Goal: Task Accomplishment & Management: Complete application form

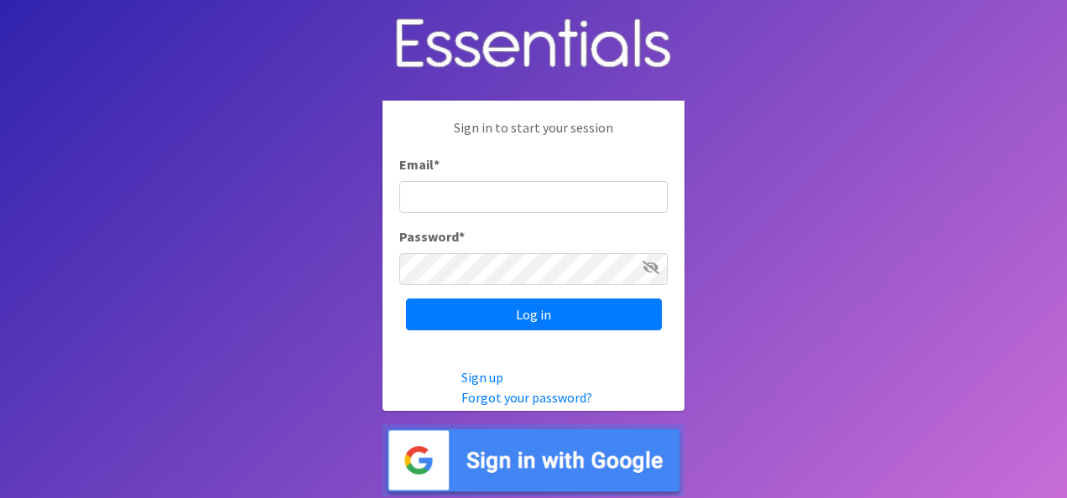
click at [522, 203] on input "Email *" at bounding box center [533, 197] width 268 height 32
type input "[EMAIL_ADDRESS][DOMAIN_NAME]"
click at [406, 298] on input "Log in" at bounding box center [534, 314] width 256 height 32
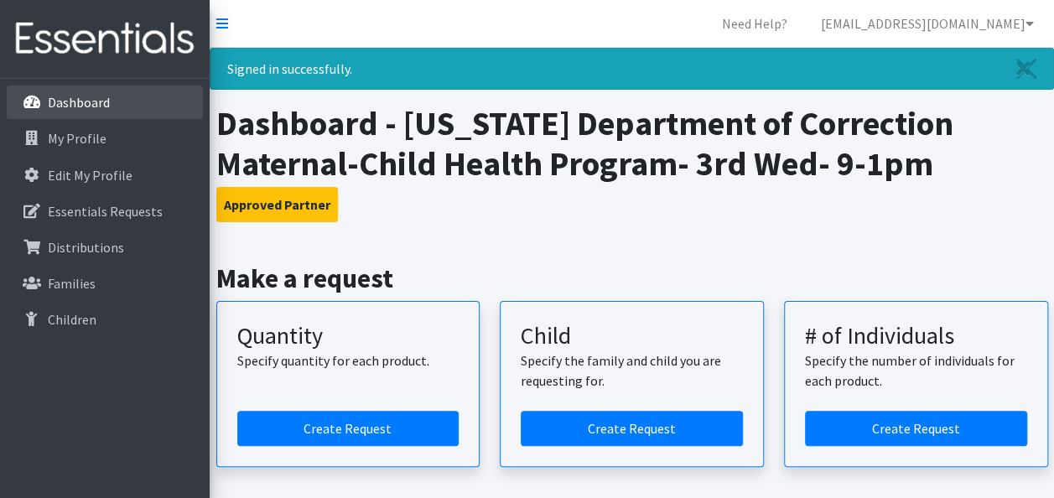
click at [80, 110] on p "Dashboard" at bounding box center [79, 102] width 62 height 17
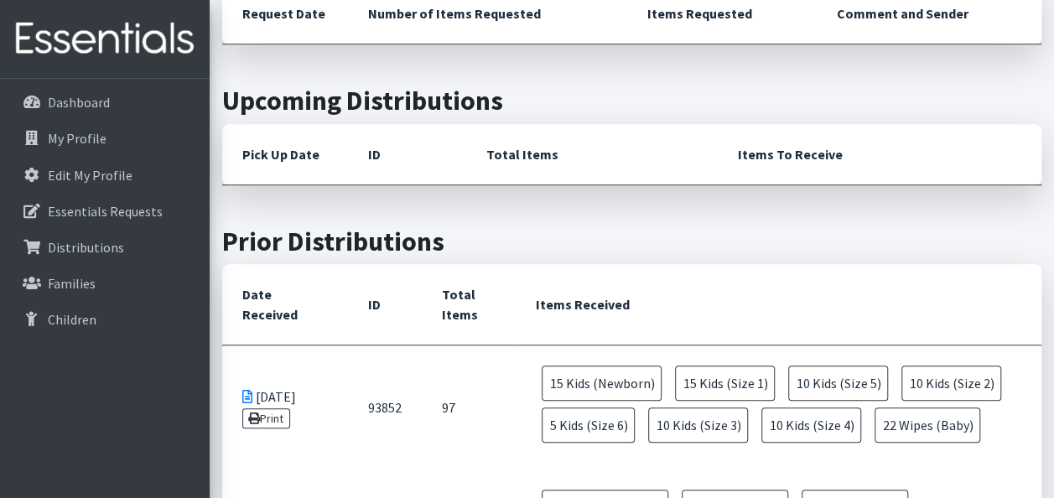
scroll to position [671, 0]
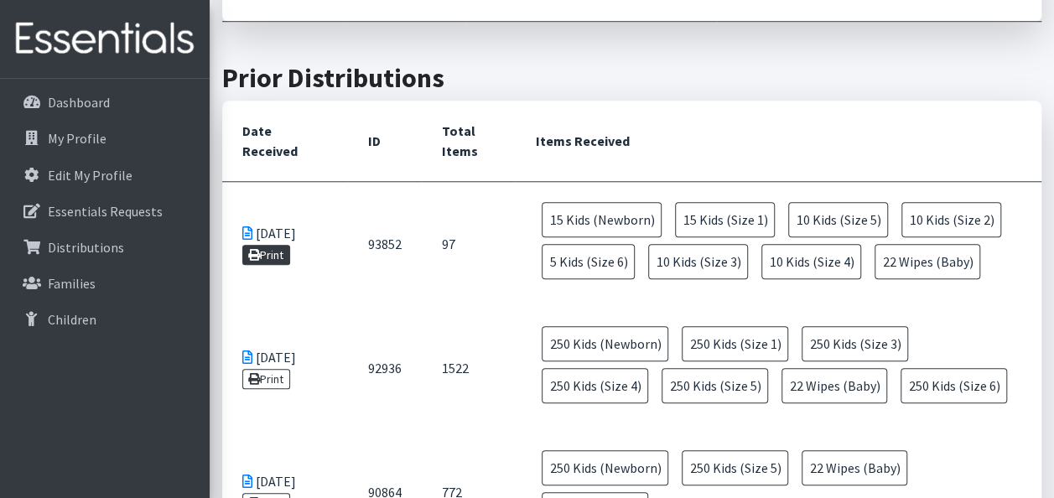
click at [278, 250] on link "Print" at bounding box center [266, 255] width 48 height 20
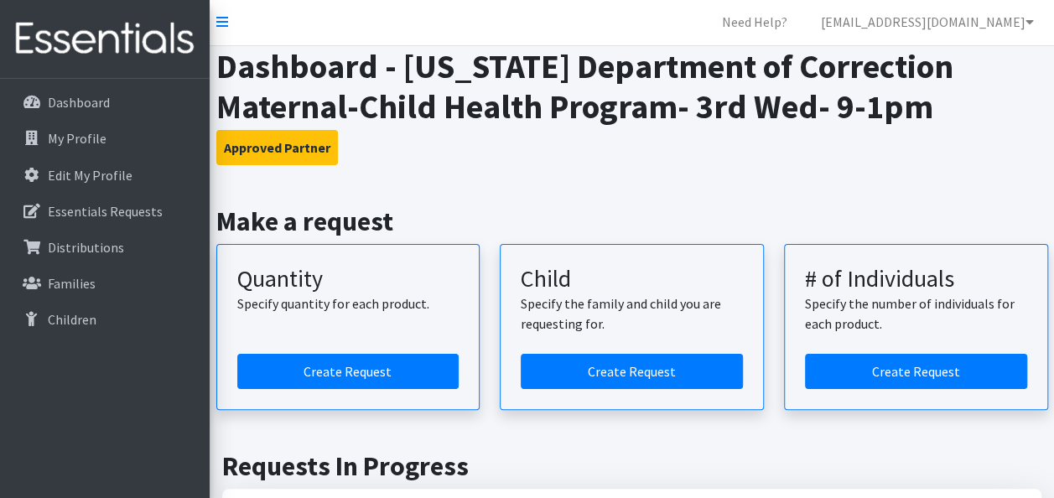
scroll to position [0, 0]
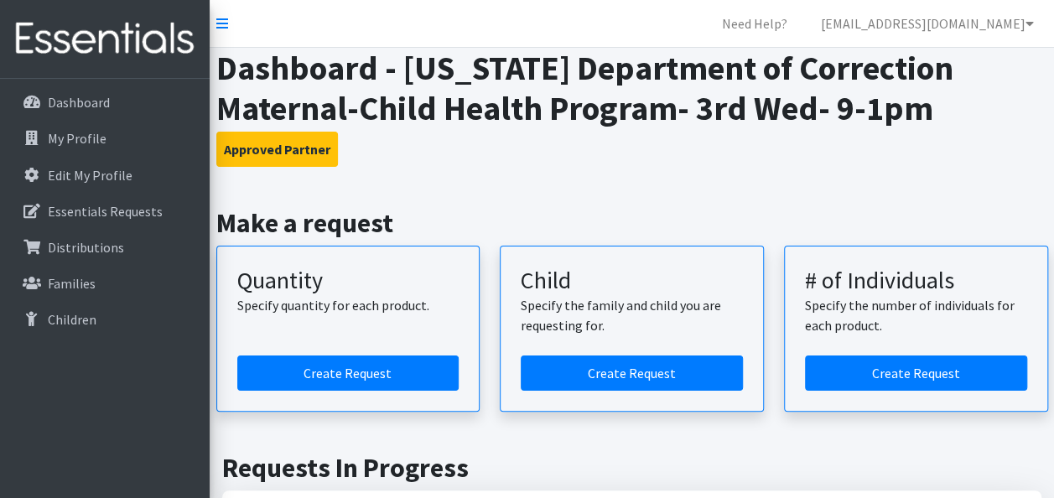
click at [700, 148] on h3 "Approved Partner" at bounding box center [632, 149] width 832 height 35
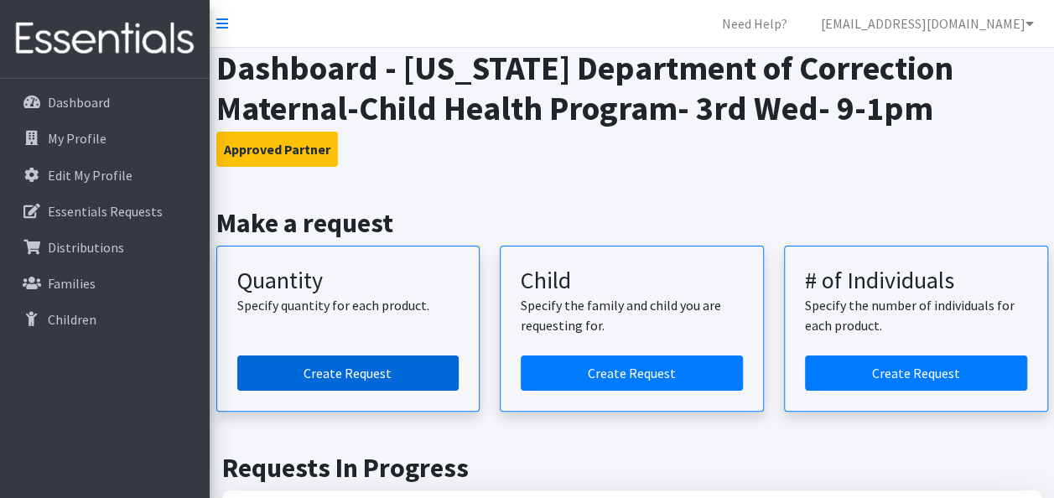
click at [295, 366] on link "Create Request" at bounding box center [348, 373] width 222 height 35
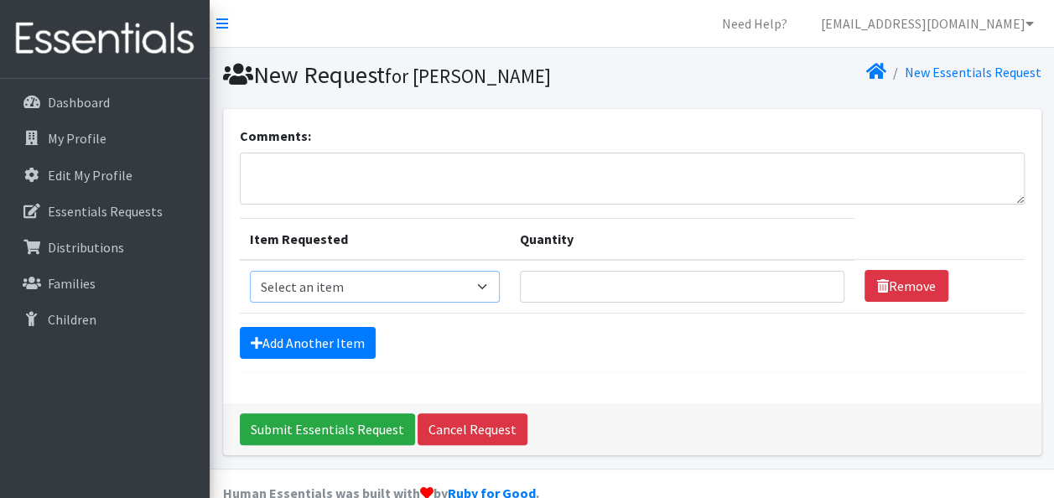
click at [420, 283] on select "Select an item Kids (Newborn) Kids (Size 1) Kids (Size 2) Kids (Size 3) Kids (S…" at bounding box center [375, 287] width 250 height 32
select select "3400"
click at [250, 271] on select "Select an item Kids (Newborn) Kids (Size 1) Kids (Size 2) Kids (Size 3) Kids (S…" at bounding box center [375, 287] width 250 height 32
click at [582, 280] on input "Quantity" at bounding box center [682, 287] width 324 height 32
type input "15"
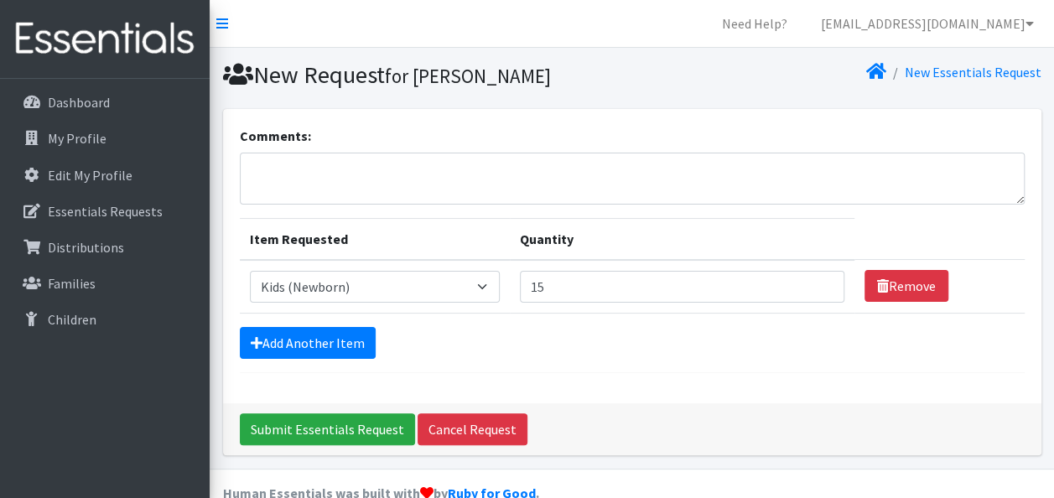
click at [676, 371] on div "Comments: Item Requested Quantity Item Requested Select an item Kids (Newborn) …" at bounding box center [632, 256] width 818 height 294
click at [289, 350] on link "Add Another Item" at bounding box center [308, 343] width 136 height 32
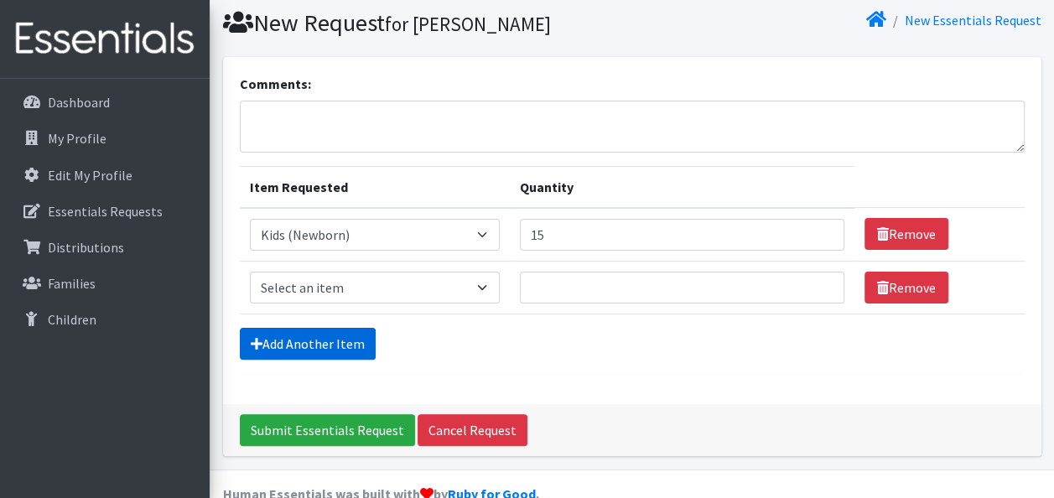
scroll to position [83, 0]
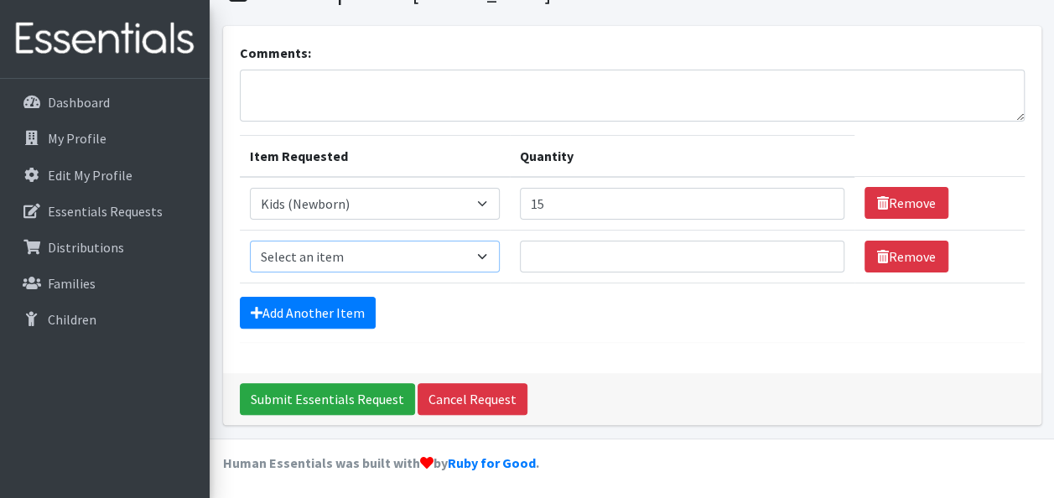
click at [374, 248] on select "Select an item Kids (Newborn) Kids (Size 1) Kids (Size 2) Kids (Size 3) Kids (S…" at bounding box center [375, 257] width 250 height 32
select select "3401"
click at [250, 241] on select "Select an item Kids (Newborn) Kids (Size 1) Kids (Size 2) Kids (Size 3) Kids (S…" at bounding box center [375, 257] width 250 height 32
click at [642, 262] on input "Quantity" at bounding box center [682, 257] width 324 height 32
type input "15"
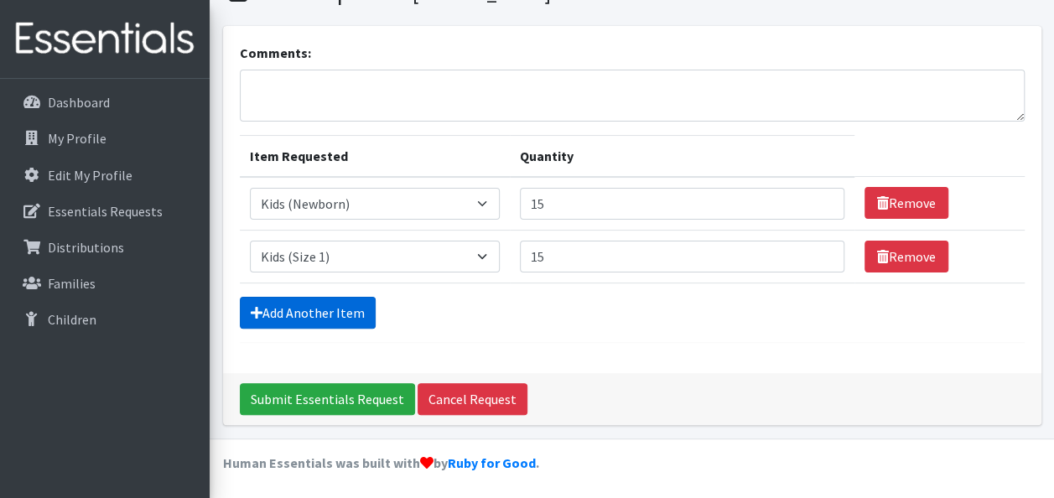
click at [340, 314] on link "Add Another Item" at bounding box center [308, 313] width 136 height 32
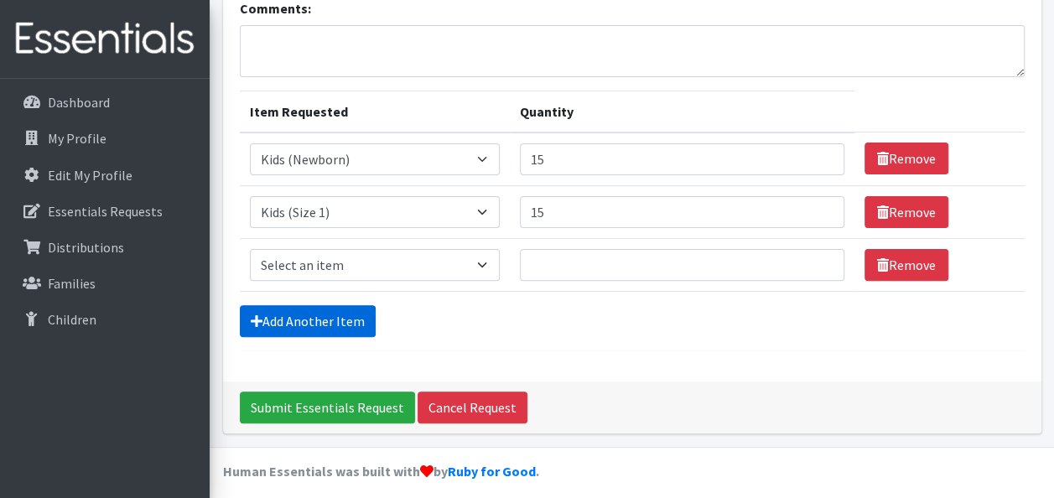
scroll to position [136, 0]
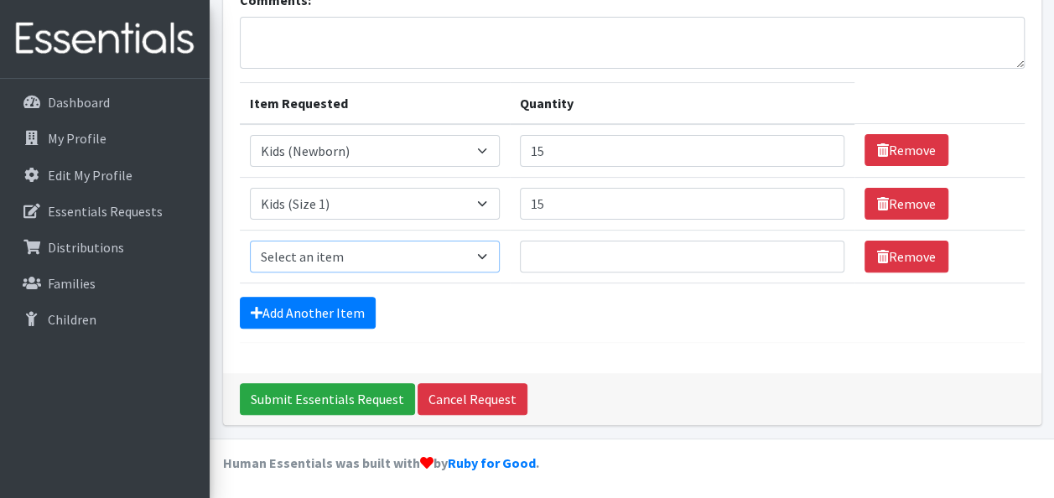
click at [349, 257] on select "Select an item Kids (Newborn) Kids (Size 1) Kids (Size 2) Kids (Size 3) Kids (S…" at bounding box center [375, 257] width 250 height 32
select select "3420"
click at [250, 241] on select "Select an item Kids (Newborn) Kids (Size 1) Kids (Size 2) Kids (Size 3) Kids (S…" at bounding box center [375, 257] width 250 height 32
click at [585, 263] on input "Quantity" at bounding box center [682, 257] width 324 height 32
type input "10"
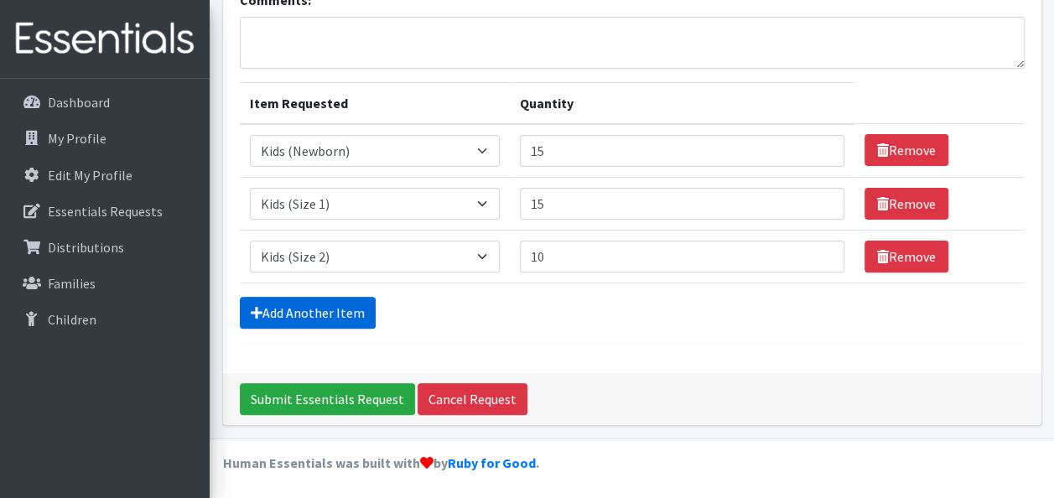
click at [292, 310] on link "Add Another Item" at bounding box center [308, 313] width 136 height 32
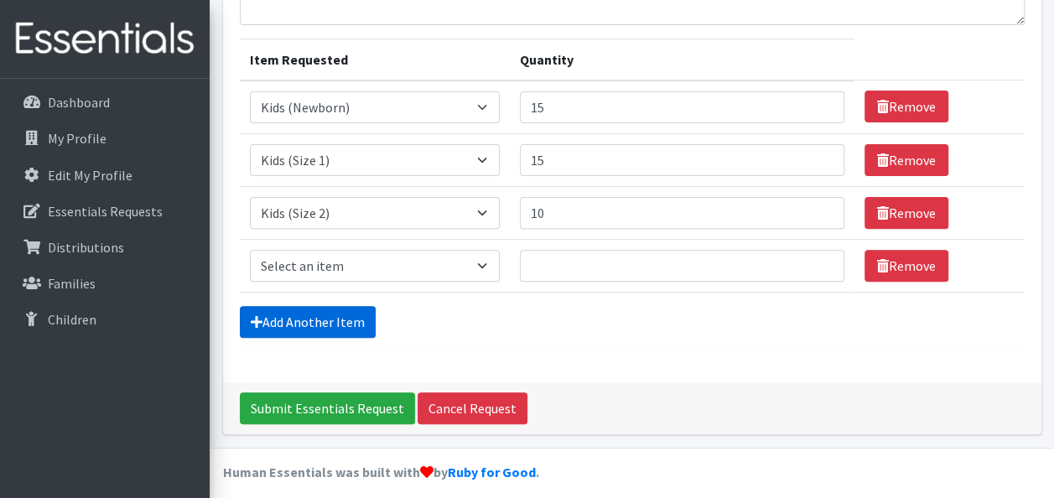
scroll to position [188, 0]
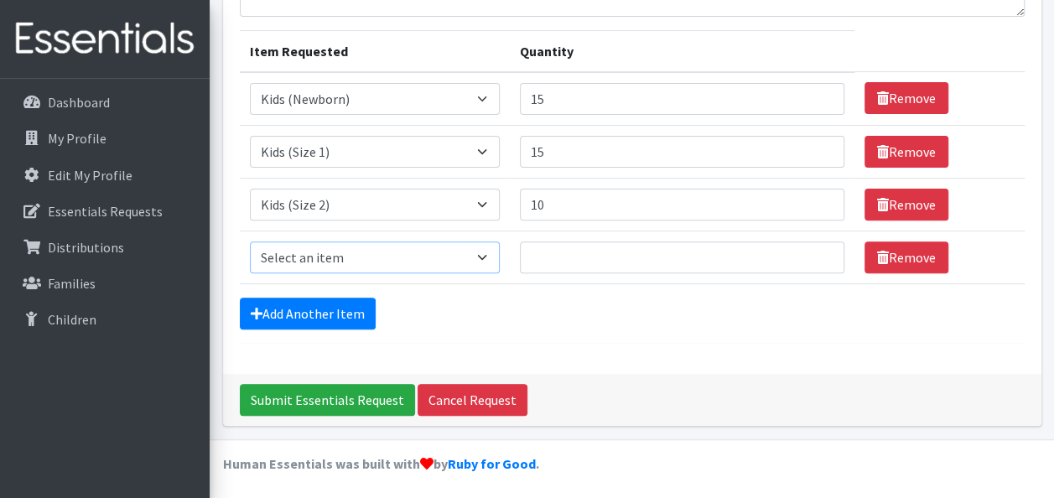
click at [306, 258] on select "Select an item Kids (Newborn) Kids (Size 1) Kids (Size 2) Kids (Size 3) Kids (S…" at bounding box center [375, 257] width 250 height 32
select select "3393"
click at [250, 241] on select "Select an item Kids (Newborn) Kids (Size 1) Kids (Size 2) Kids (Size 3) Kids (S…" at bounding box center [375, 257] width 250 height 32
click at [574, 255] on input "Quantity" at bounding box center [682, 257] width 324 height 32
type input "10"
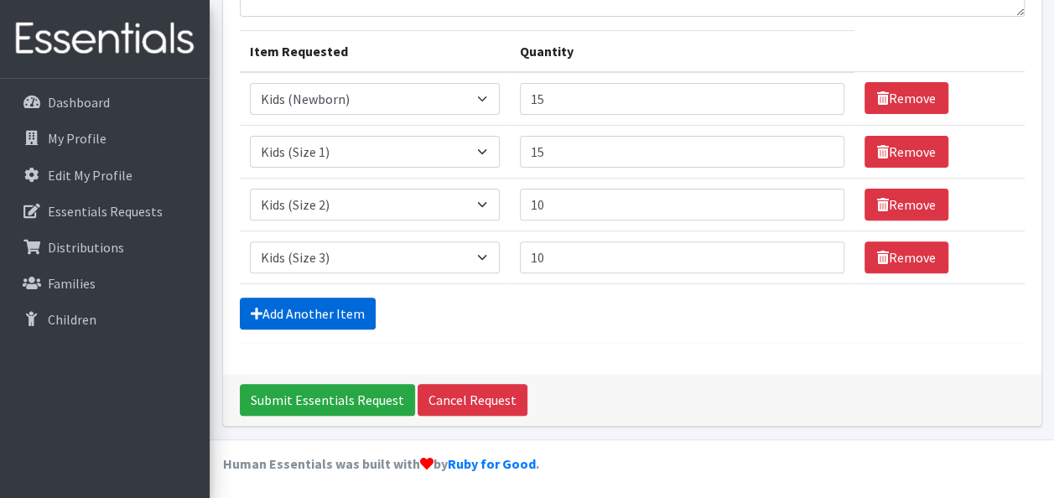
click at [245, 310] on link "Add Another Item" at bounding box center [308, 314] width 136 height 32
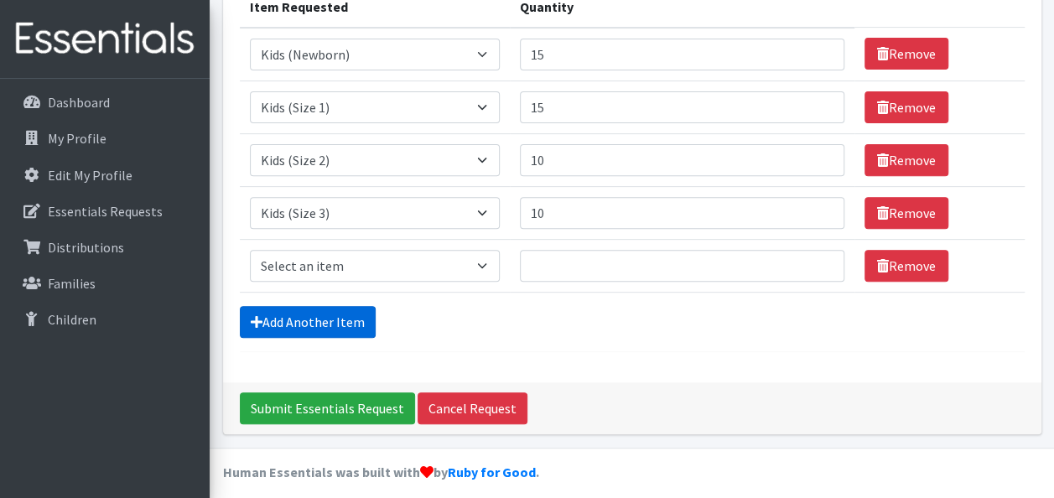
scroll to position [241, 0]
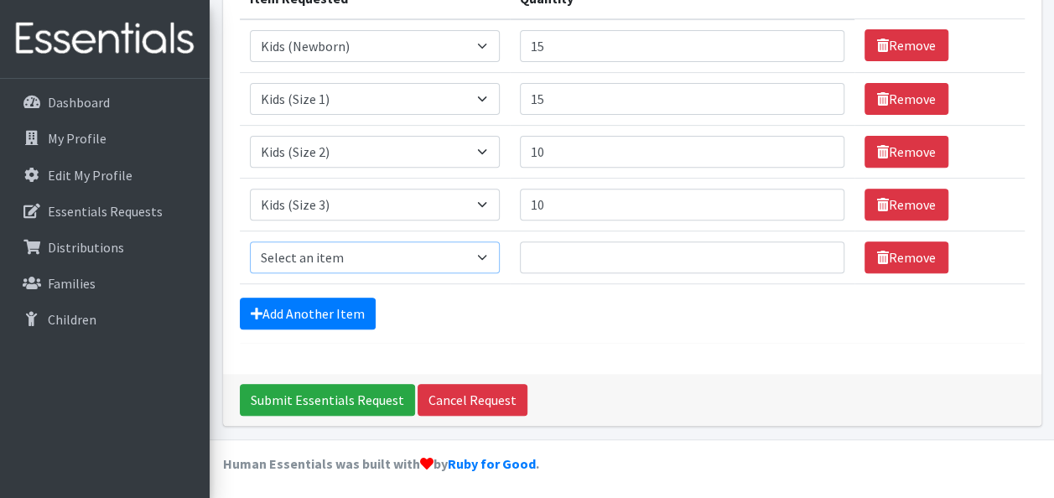
click at [351, 260] on select "Select an item Kids (Newborn) Kids (Size 1) Kids (Size 2) Kids (Size 3) Kids (S…" at bounding box center [375, 257] width 250 height 32
select select "3394"
click at [250, 241] on select "Select an item Kids (Newborn) Kids (Size 1) Kids (Size 2) Kids (Size 3) Kids (S…" at bounding box center [375, 257] width 250 height 32
click at [607, 257] on input "Quantity" at bounding box center [682, 257] width 324 height 32
type input "10"
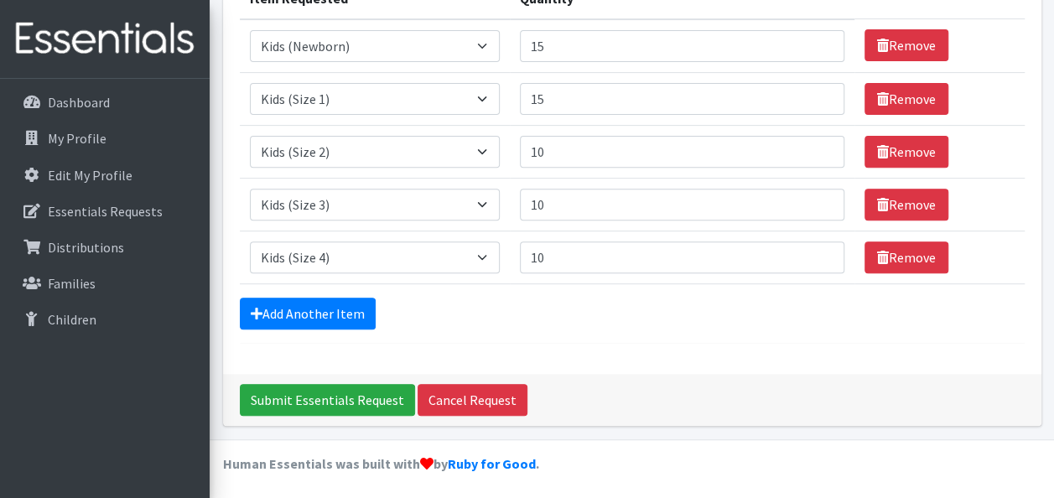
click at [293, 293] on form "Comments: Item Requested Quantity Item Requested Select an item Kids (Newborn) …" at bounding box center [632, 114] width 785 height 459
click at [310, 316] on link "Add Another Item" at bounding box center [308, 314] width 136 height 32
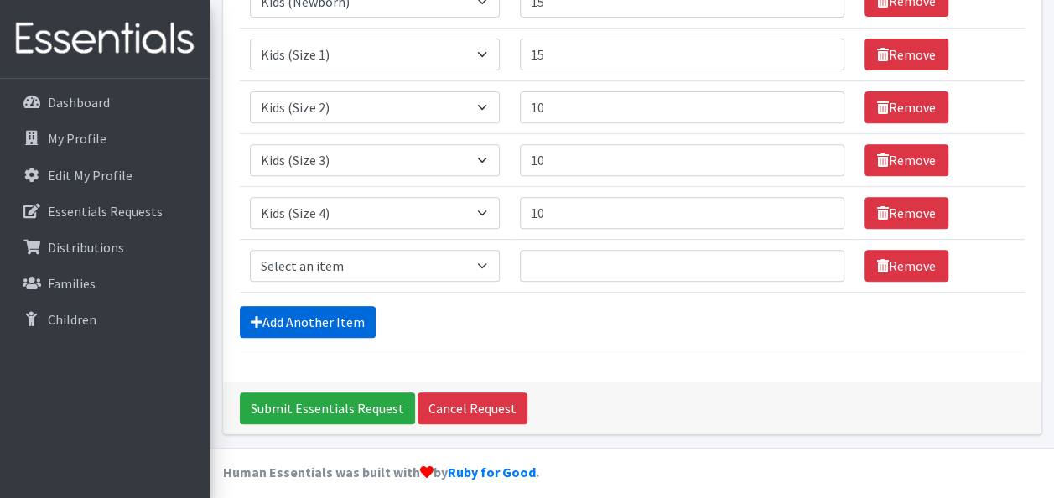
scroll to position [293, 0]
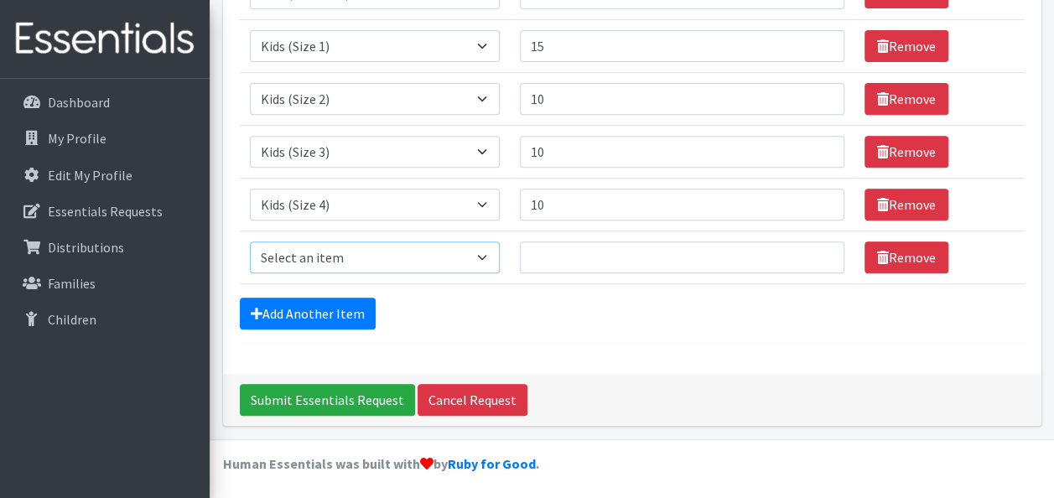
click at [373, 260] on select "Select an item Kids (Newborn) Kids (Size 1) Kids (Size 2) Kids (Size 3) Kids (S…" at bounding box center [375, 257] width 250 height 32
select select "3407"
click at [250, 241] on select "Select an item Kids (Newborn) Kids (Size 1) Kids (Size 2) Kids (Size 3) Kids (S…" at bounding box center [375, 257] width 250 height 32
click at [605, 265] on input "Quantity" at bounding box center [682, 257] width 324 height 32
type input "10"
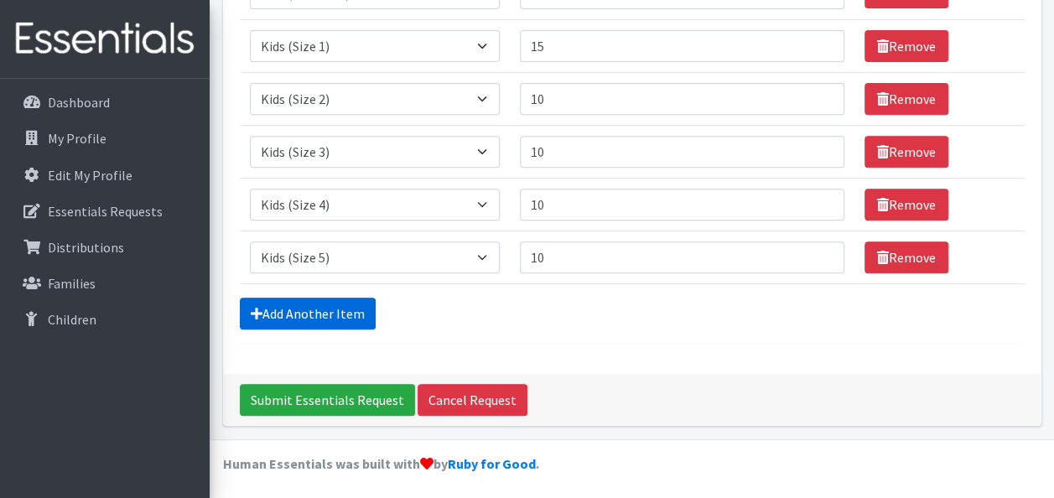
click at [280, 318] on link "Add Another Item" at bounding box center [308, 314] width 136 height 32
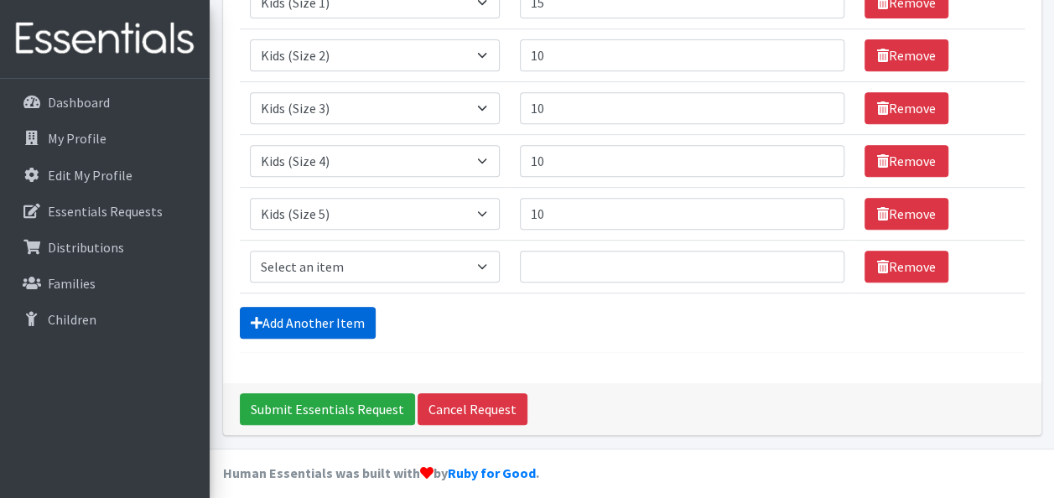
scroll to position [345, 0]
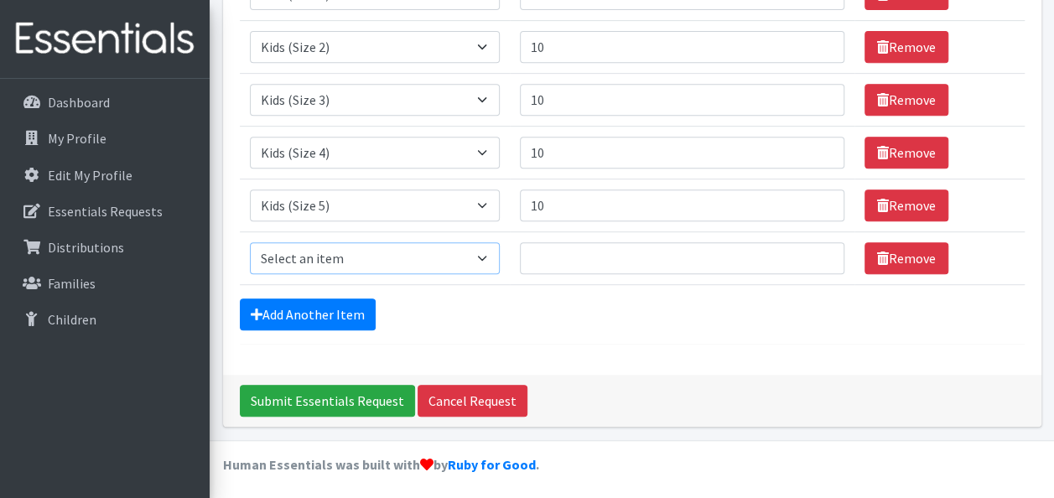
click at [379, 260] on select "Select an item Kids (Newborn) Kids (Size 1) Kids (Size 2) Kids (Size 3) Kids (S…" at bounding box center [375, 258] width 250 height 32
select select "3419"
click at [250, 242] on select "Select an item Kids (Newborn) Kids (Size 1) Kids (Size 2) Kids (Size 3) Kids (S…" at bounding box center [375, 258] width 250 height 32
click at [581, 243] on input "Quantity" at bounding box center [682, 258] width 324 height 32
type input "5"
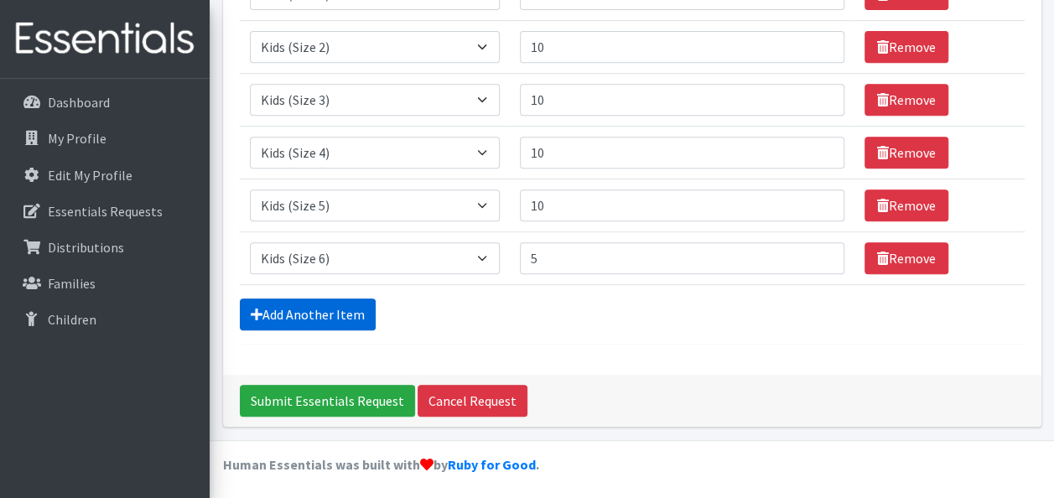
click at [314, 307] on link "Add Another Item" at bounding box center [308, 314] width 136 height 32
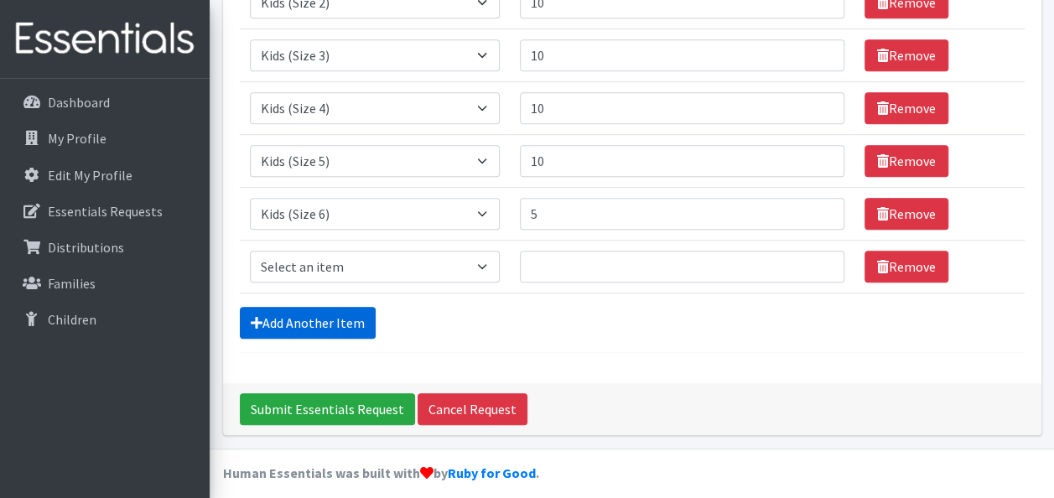
scroll to position [398, 0]
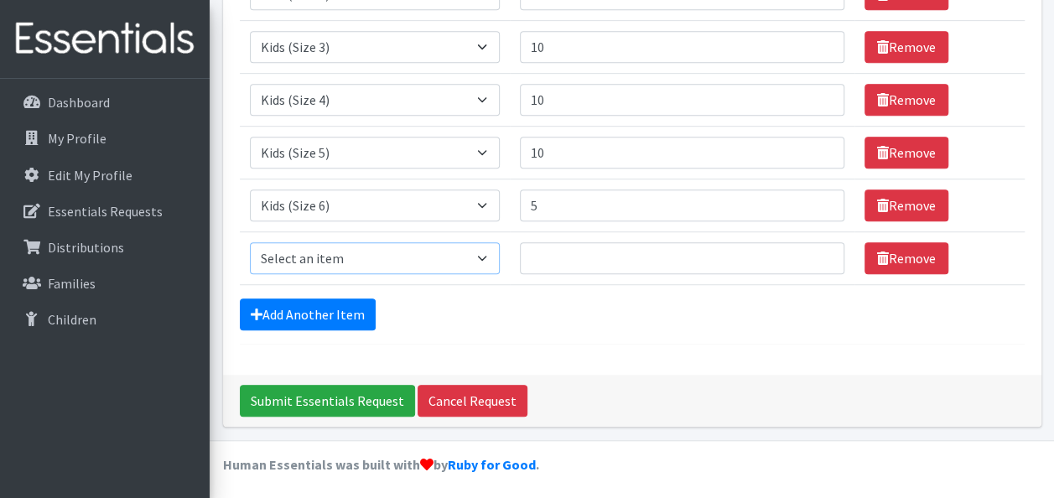
click at [344, 260] on select "Select an item Kids (Newborn) Kids (Size 1) Kids (Size 2) Kids (Size 3) Kids (S…" at bounding box center [375, 258] width 250 height 32
select select "3418"
click at [250, 242] on select "Select an item Kids (Newborn) Kids (Size 1) Kids (Size 2) Kids (Size 3) Kids (S…" at bounding box center [375, 258] width 250 height 32
click at [594, 255] on input "Quantity" at bounding box center [682, 258] width 324 height 32
type input "22"
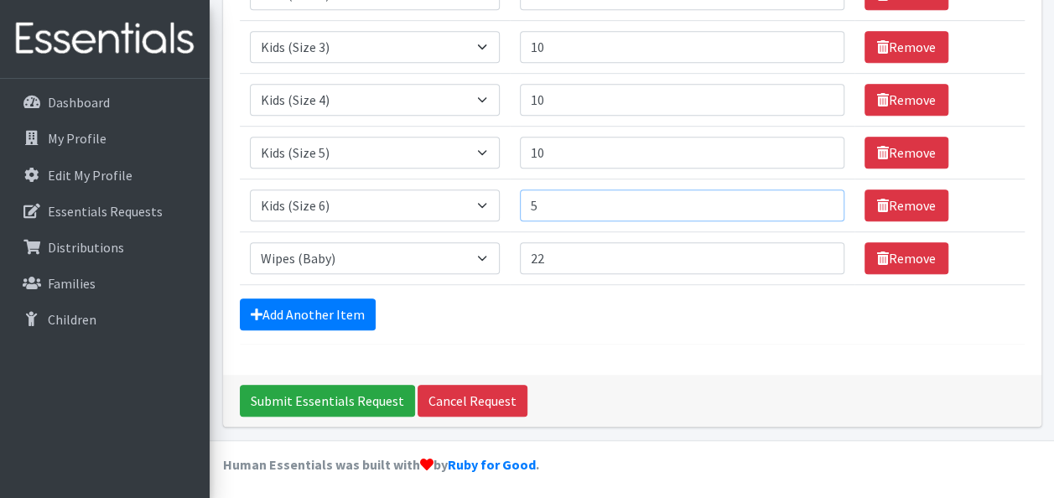
click at [553, 193] on input "5" at bounding box center [682, 205] width 324 height 32
click at [565, 146] on input "10" at bounding box center [682, 153] width 324 height 32
drag, startPoint x: 547, startPoint y: 195, endPoint x: 527, endPoint y: 189, distance: 21.0
click at [527, 189] on input "5" at bounding box center [682, 205] width 324 height 32
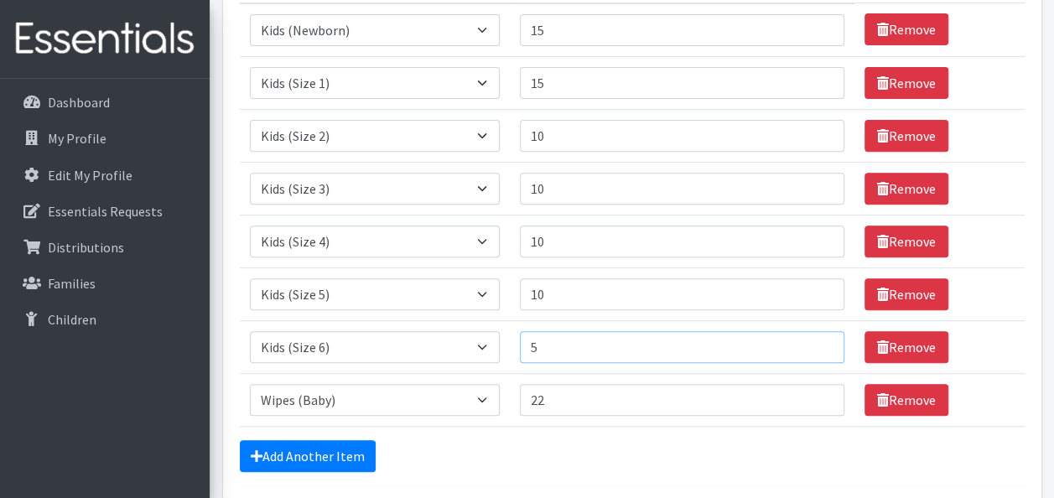
scroll to position [231, 0]
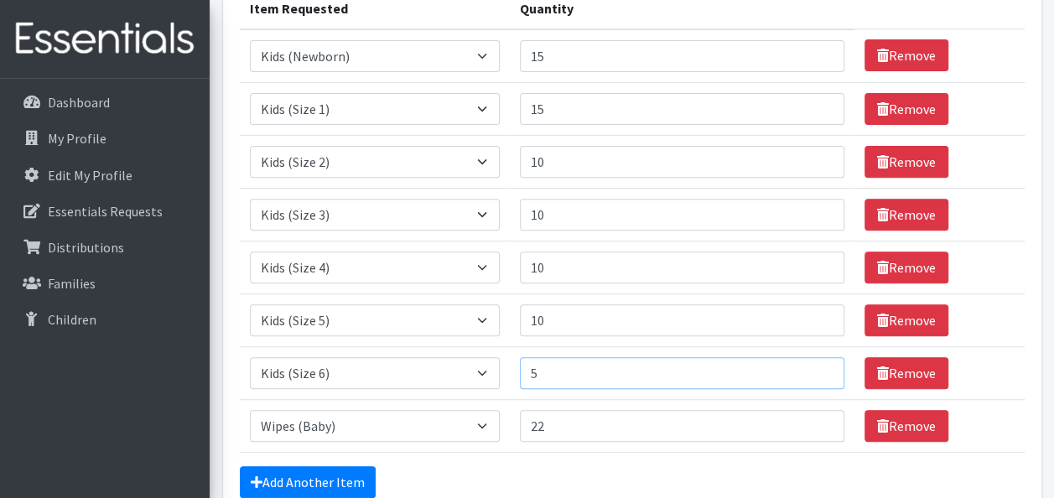
click at [529, 372] on input "5" at bounding box center [682, 373] width 324 height 32
type input "15"
click at [881, 319] on link "Remove" at bounding box center [906, 320] width 84 height 32
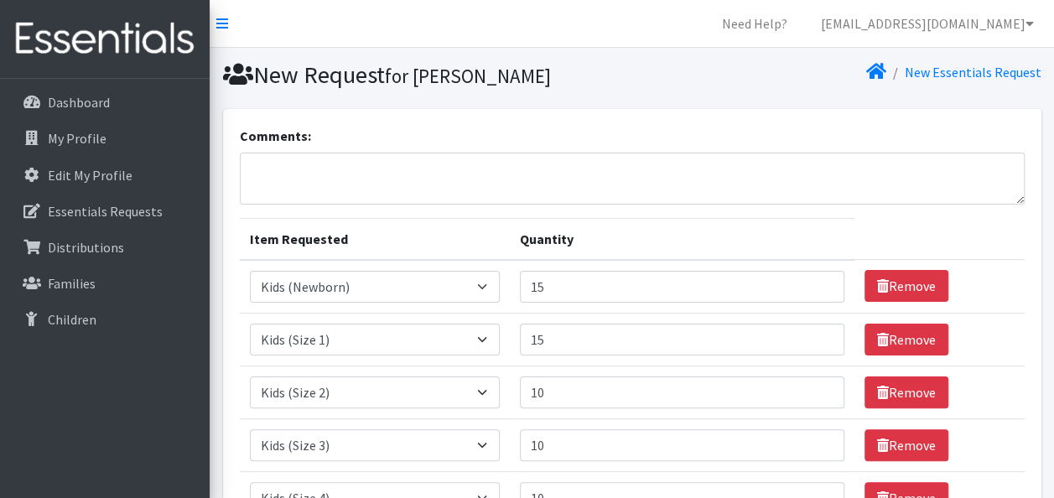
scroll to position [345, 0]
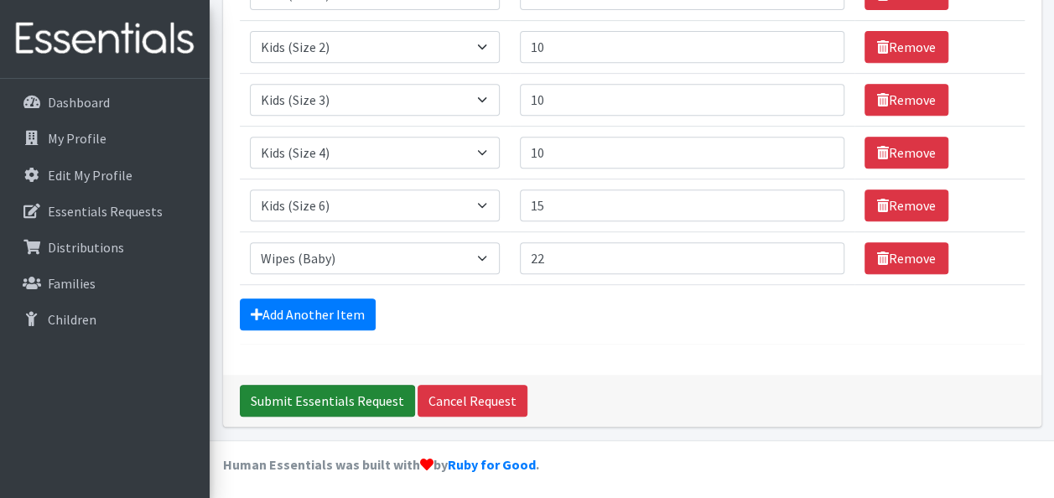
click at [344, 395] on input "Submit Essentials Request" at bounding box center [327, 401] width 175 height 32
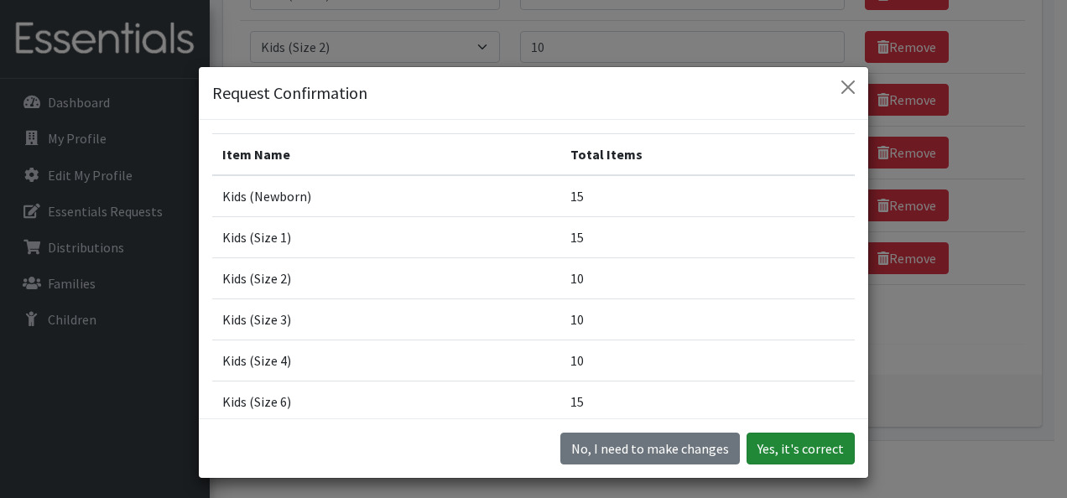
click at [804, 441] on button "Yes, it's correct" at bounding box center [800, 449] width 108 height 32
